Goal: Task Accomplishment & Management: Manage account settings

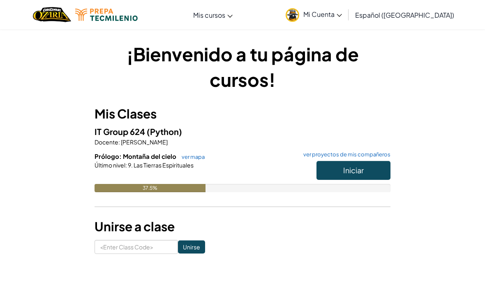
click at [365, 172] on button "Iniciar" at bounding box center [354, 170] width 74 height 19
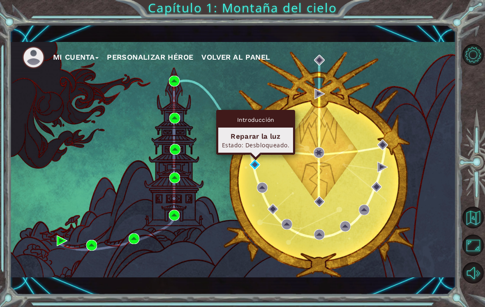
click at [279, 140] on div "Reparar la luz" at bounding box center [255, 136] width 67 height 10
click at [251, 169] on img at bounding box center [255, 164] width 11 height 11
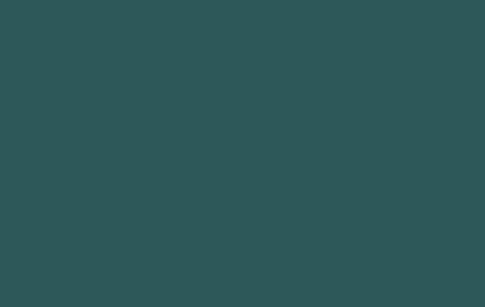
click at [256, 168] on body at bounding box center [242, 153] width 485 height 307
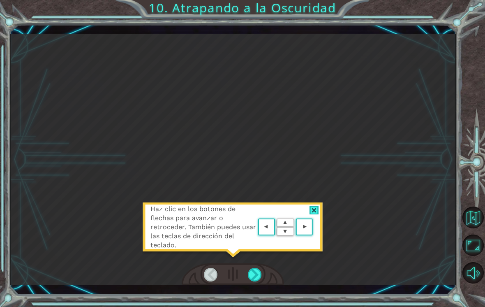
click at [378, 99] on div "Haz clic en los botones de flechas para avanzar o retroceder. También puedes us…" at bounding box center [233, 159] width 446 height 251
click at [315, 227] on area at bounding box center [315, 227] width 0 height 0
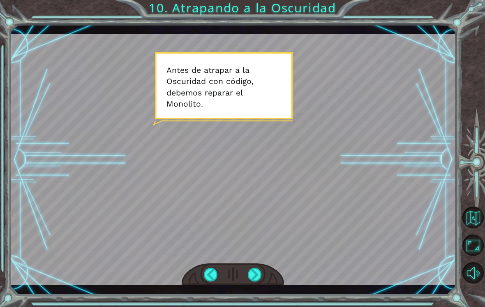
click at [261, 277] on div at bounding box center [255, 275] width 14 height 14
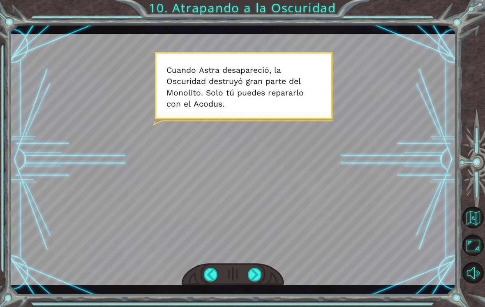
click at [255, 281] on div at bounding box center [255, 275] width 14 height 14
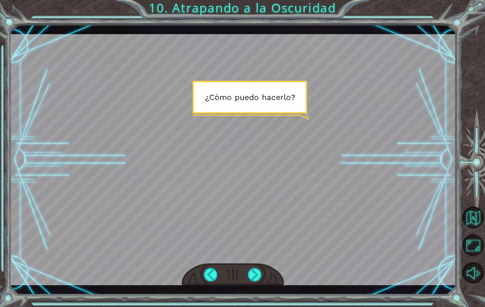
click at [259, 277] on div at bounding box center [255, 275] width 14 height 14
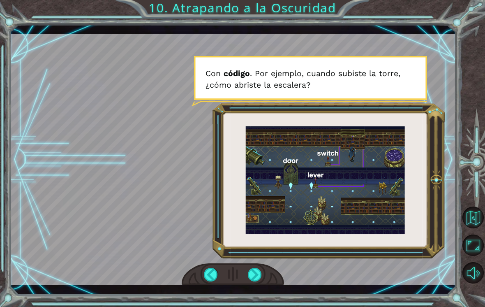
click at [259, 274] on div at bounding box center [255, 275] width 14 height 14
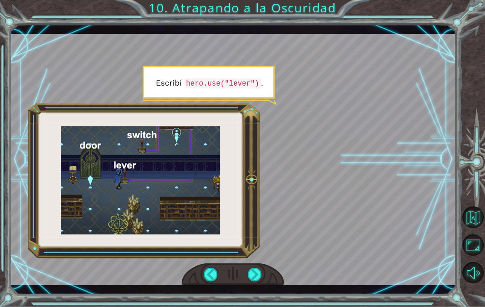
scroll to position [13, 0]
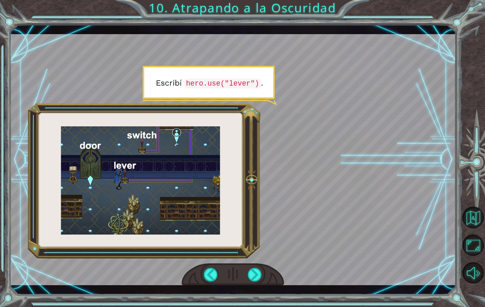
click at [253, 268] on div at bounding box center [255, 275] width 14 height 14
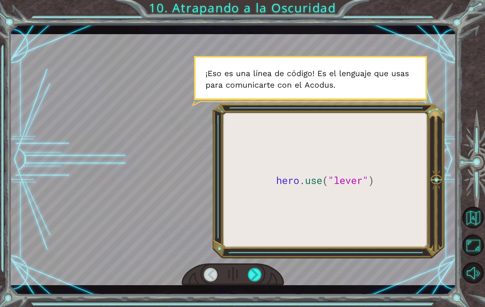
click at [261, 268] on div at bounding box center [255, 275] width 14 height 14
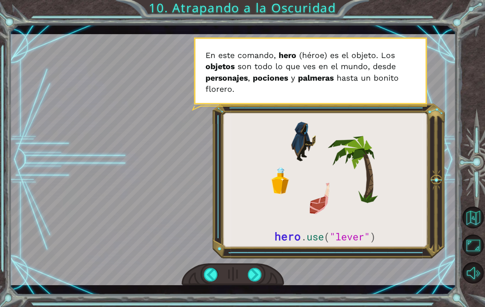
click at [255, 279] on div at bounding box center [255, 275] width 14 height 14
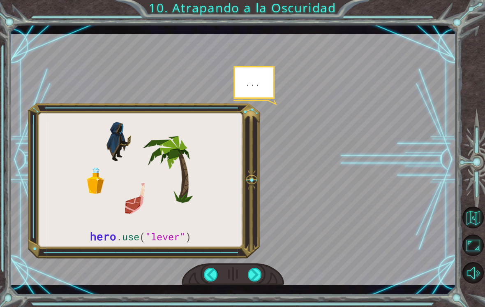
click at [261, 273] on div at bounding box center [255, 275] width 14 height 14
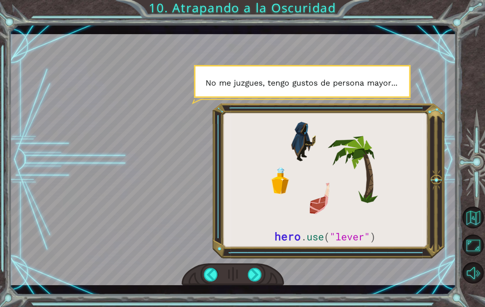
click at [265, 267] on div at bounding box center [233, 274] width 103 height 23
click at [266, 270] on div at bounding box center [233, 274] width 103 height 23
click at [258, 268] on div at bounding box center [255, 275] width 14 height 14
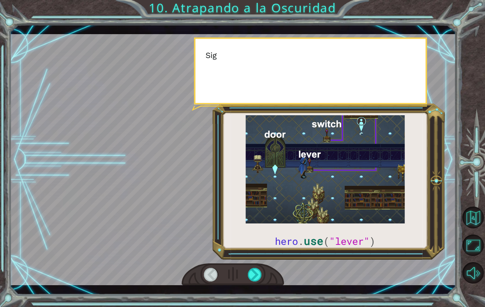
click at [257, 269] on div at bounding box center [255, 275] width 14 height 14
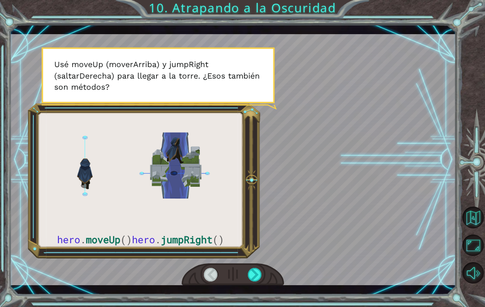
click at [259, 280] on div at bounding box center [255, 275] width 14 height 14
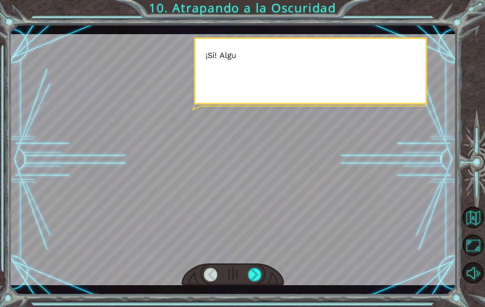
scroll to position [0, 0]
click at [259, 271] on div at bounding box center [255, 275] width 14 height 14
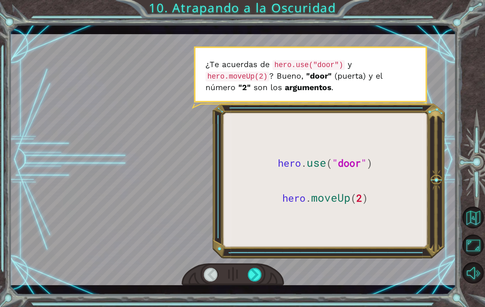
click at [266, 269] on div at bounding box center [233, 274] width 103 height 23
click at [268, 275] on div at bounding box center [233, 274] width 103 height 23
click at [261, 278] on div at bounding box center [255, 275] width 14 height 14
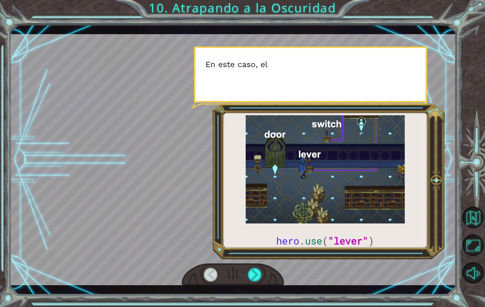
click at [257, 275] on div at bounding box center [255, 275] width 14 height 14
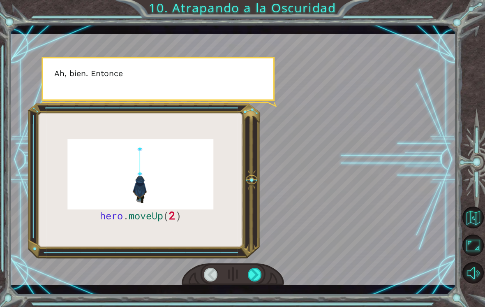
click at [259, 277] on div at bounding box center [255, 275] width 14 height 14
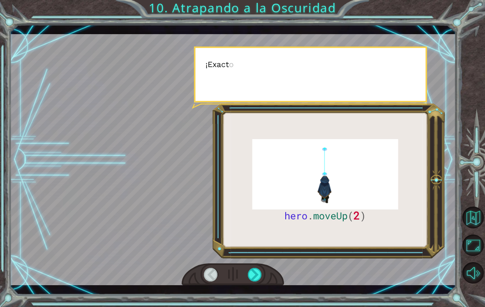
click at [259, 277] on div at bounding box center [255, 275] width 14 height 14
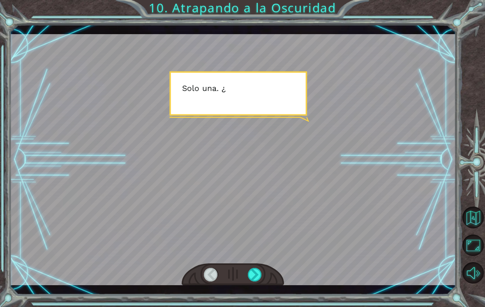
click at [261, 273] on div at bounding box center [255, 275] width 14 height 14
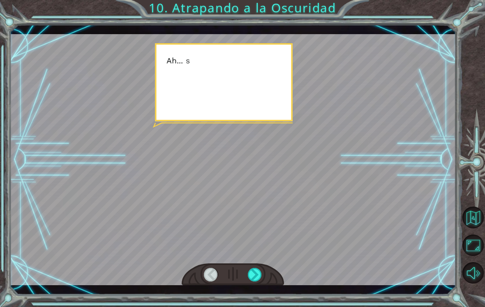
click at [257, 275] on div at bounding box center [255, 275] width 14 height 14
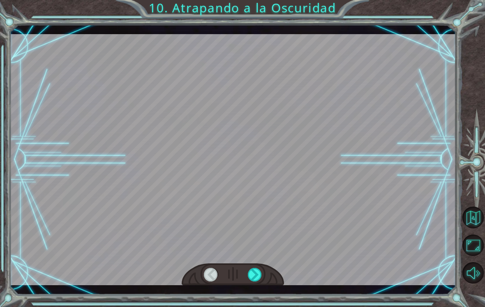
click at [256, 273] on div at bounding box center [255, 275] width 14 height 14
click at [262, 268] on div at bounding box center [255, 275] width 14 height 14
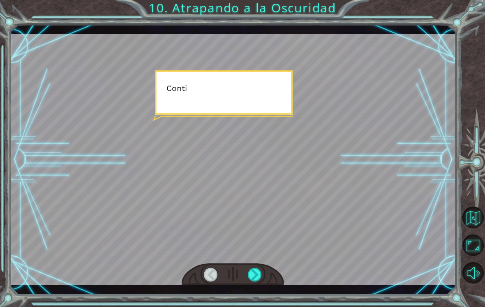
click at [258, 271] on div at bounding box center [255, 275] width 14 height 14
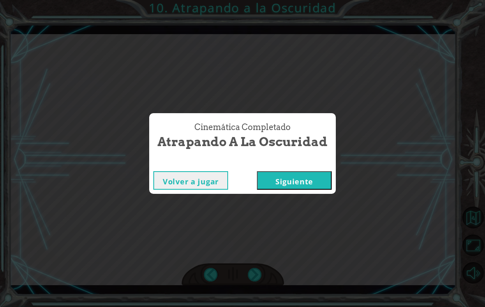
click at [258, 273] on div "Cinemática Completado Atrapando a la Oscuridad Volver a jugar [GEOGRAPHIC_DATA]" at bounding box center [242, 153] width 485 height 307
click at [310, 174] on button "Siguiente" at bounding box center [294, 180] width 75 height 18
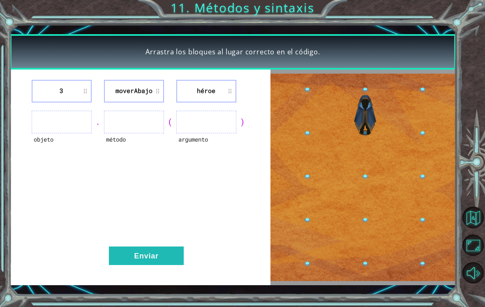
click at [315, 172] on button "Siguiente" at bounding box center [294, 180] width 75 height 18
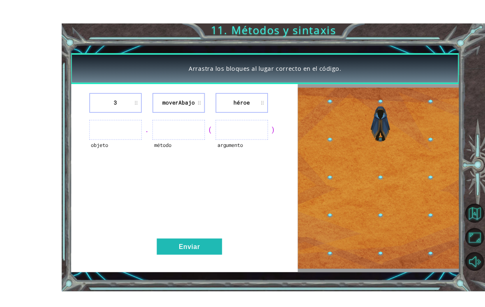
scroll to position [13, 0]
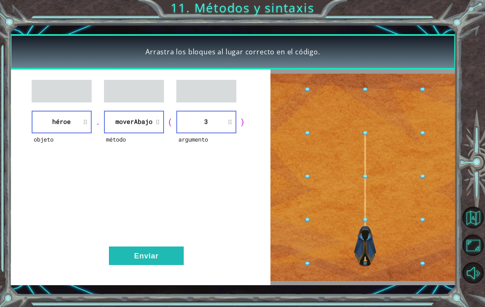
click at [154, 256] on button "Enviar" at bounding box center [146, 255] width 75 height 18
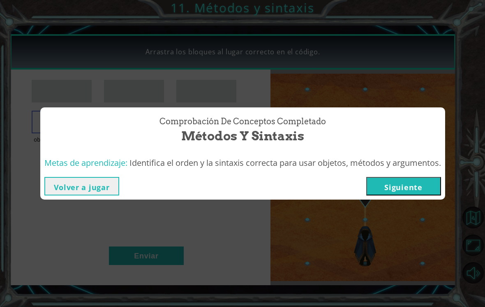
click at [422, 190] on button "Siguiente" at bounding box center [403, 186] width 75 height 18
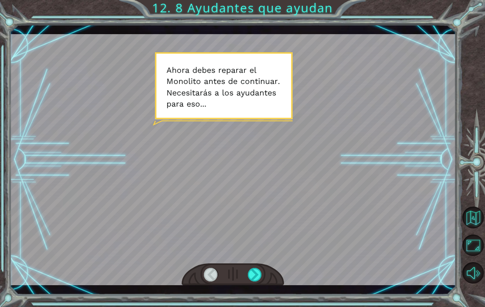
click at [255, 273] on div at bounding box center [255, 275] width 14 height 14
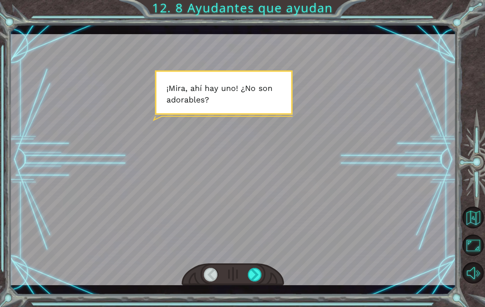
click at [257, 273] on div at bounding box center [255, 275] width 14 height 14
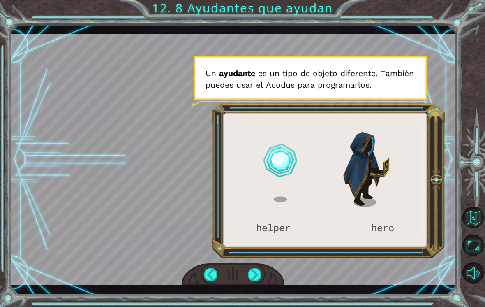
click at [268, 270] on div at bounding box center [233, 274] width 103 height 23
click at [250, 276] on div at bounding box center [255, 275] width 14 height 14
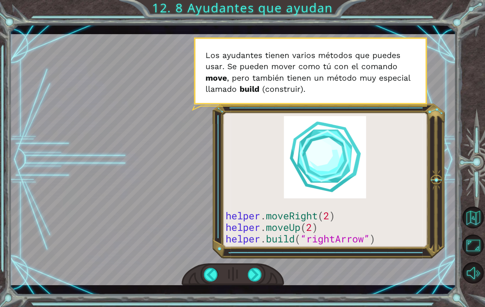
click at [258, 276] on div at bounding box center [255, 275] width 14 height 14
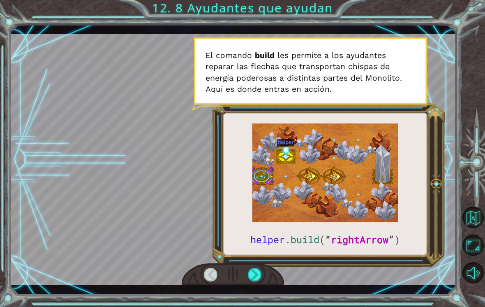
click at [256, 269] on div at bounding box center [255, 275] width 14 height 14
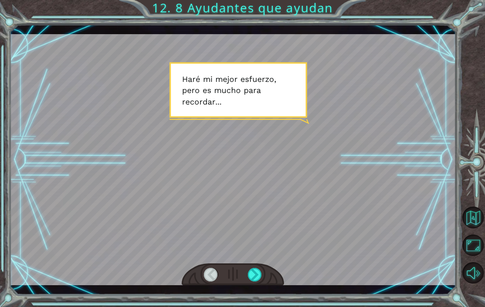
click at [258, 271] on div at bounding box center [255, 275] width 14 height 14
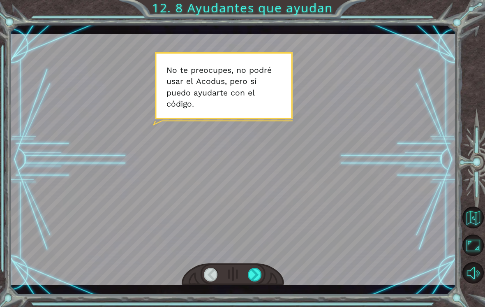
click at [251, 280] on div at bounding box center [255, 275] width 14 height 14
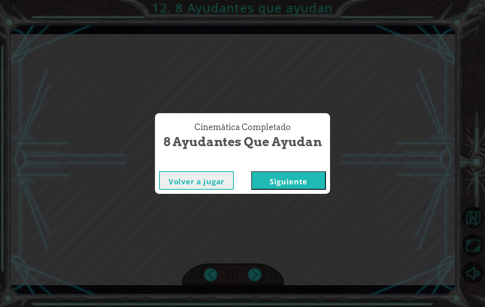
click at [319, 185] on button "Siguiente" at bounding box center [288, 180] width 75 height 18
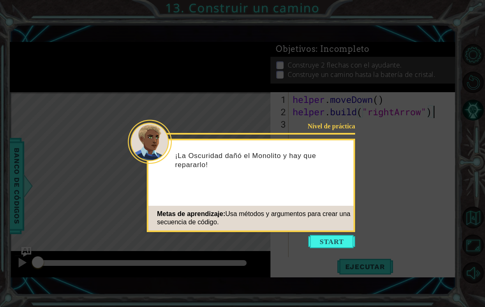
click at [337, 237] on button "Start" at bounding box center [331, 241] width 47 height 13
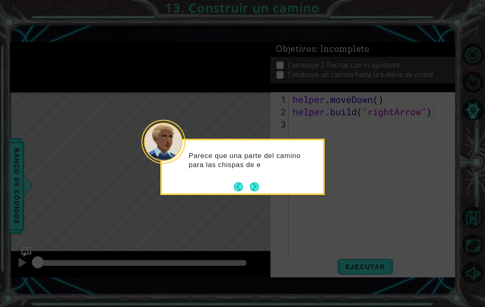
click at [255, 183] on button "Next" at bounding box center [254, 186] width 9 height 9
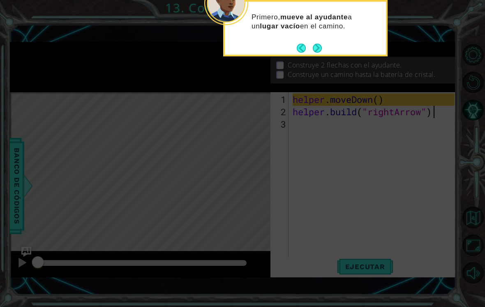
click at [321, 46] on button "Next" at bounding box center [317, 48] width 9 height 9
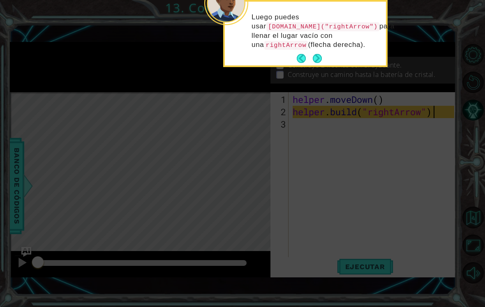
click at [322, 57] on button "Next" at bounding box center [317, 58] width 9 height 9
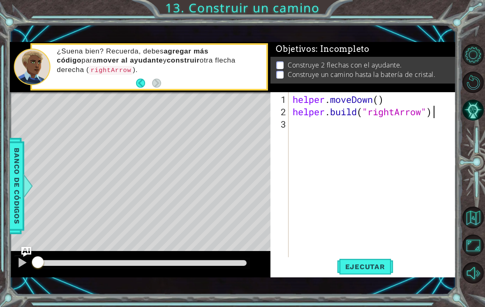
click at [373, 283] on div "1 ההההההההההההההההההההההההההההההההההההההההההההההההההההההההההההההההההההההההההההה…" at bounding box center [233, 160] width 446 height 270
click at [380, 284] on div "1 ההההההההההההההההההההההההההההההההההההההההההההההההההההההההההההההההההההההההההההה…" at bounding box center [233, 160] width 446 height 270
click at [23, 272] on button at bounding box center [22, 263] width 16 height 17
click at [22, 263] on div at bounding box center [22, 262] width 11 height 11
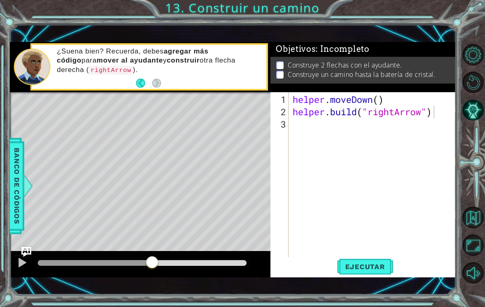
click at [471, 65] on button "Opciones de nivel" at bounding box center [472, 54] width 21 height 21
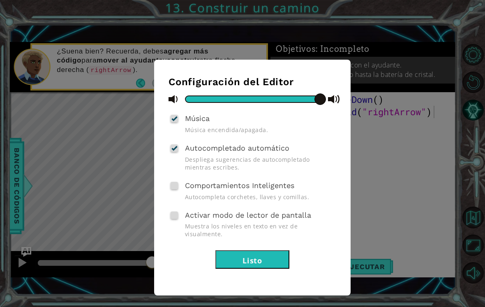
click at [456, 38] on div "Configuración del Editor Música Música encendida/apagada. Autocompletado automá…" at bounding box center [242, 153] width 485 height 307
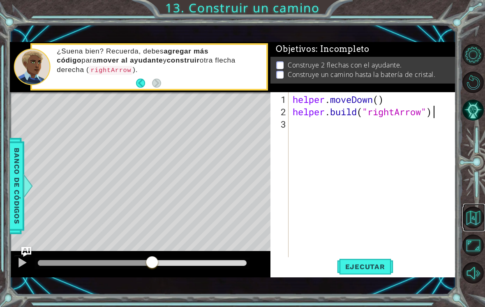
click at [475, 226] on button "Volver al mapa" at bounding box center [472, 216] width 21 height 21
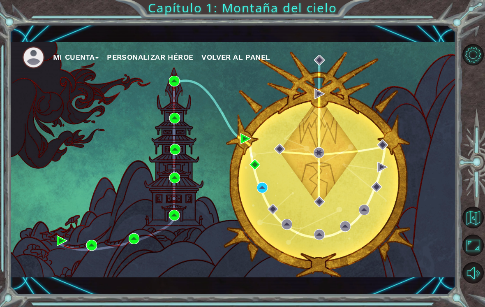
click at [35, 59] on img at bounding box center [33, 57] width 23 height 23
click at [82, 55] on button "Mi Cuenta" at bounding box center [76, 57] width 46 height 12
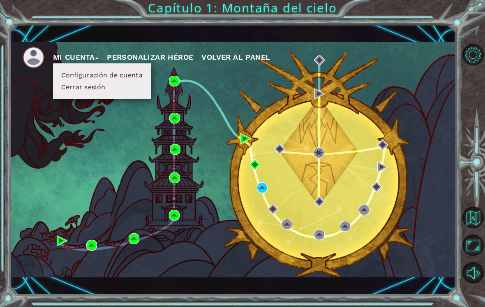
click at [113, 76] on button "Configuración de cuenta" at bounding box center [102, 75] width 86 height 9
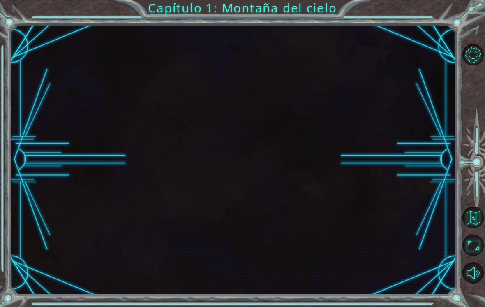
scroll to position [13, 0]
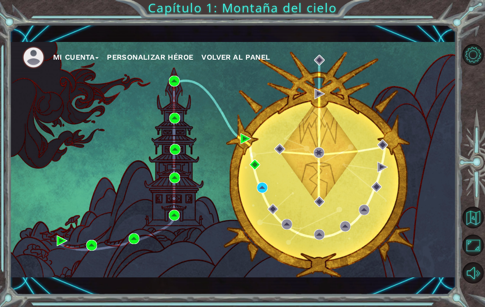
click at [75, 58] on button "Mi Cuenta" at bounding box center [76, 57] width 46 height 12
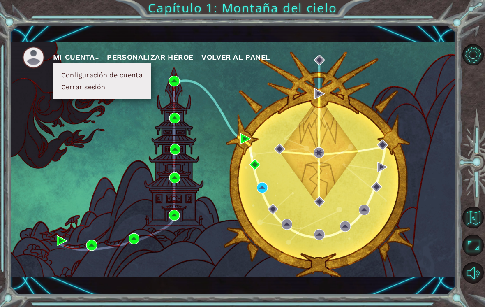
click at [122, 72] on button "Configuración de cuenta" at bounding box center [102, 75] width 86 height 9
